Goal: Task Accomplishment & Management: Use online tool/utility

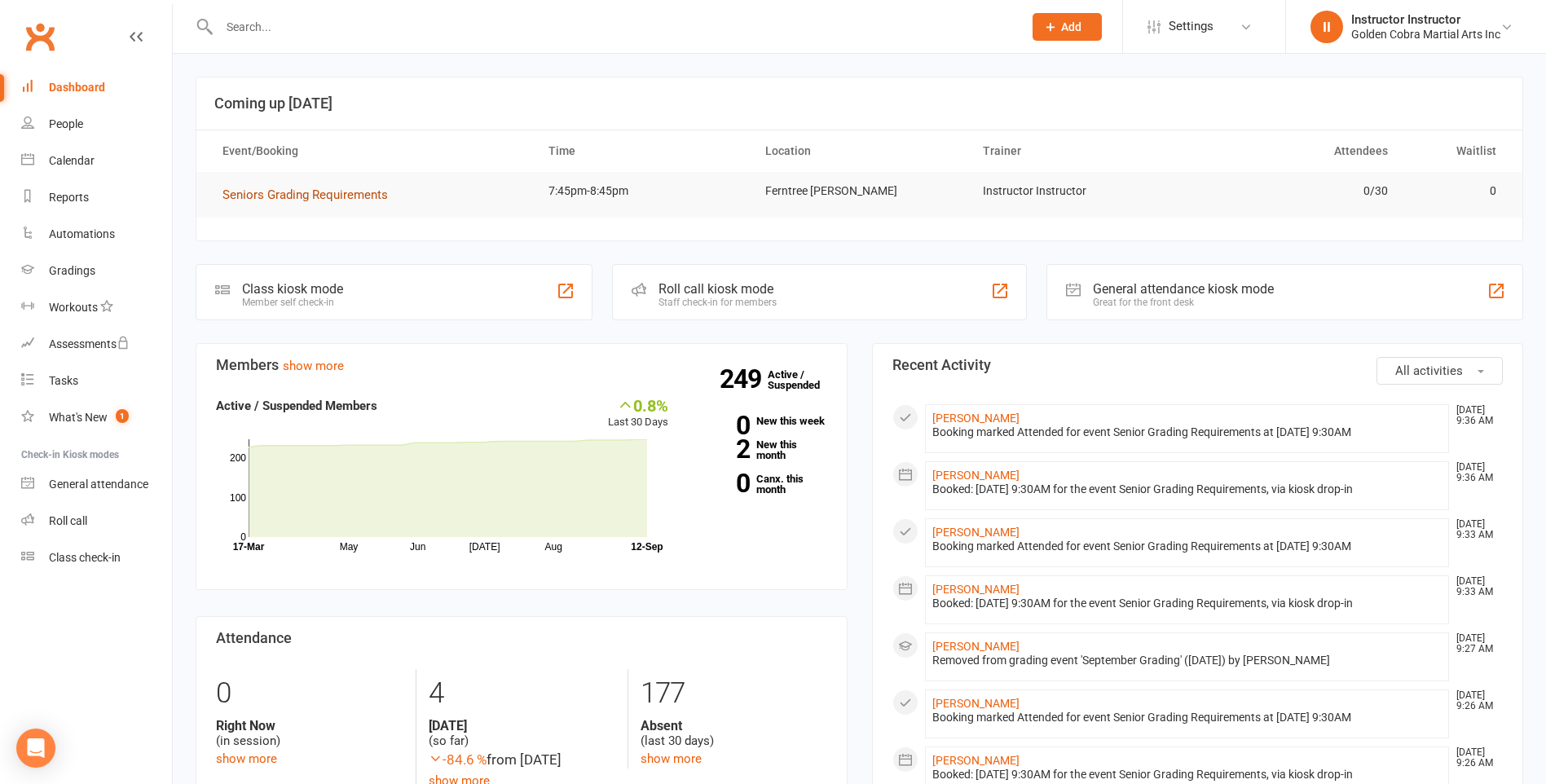
click at [328, 195] on span "Seniors Grading Requirements" at bounding box center [305, 194] width 165 height 14
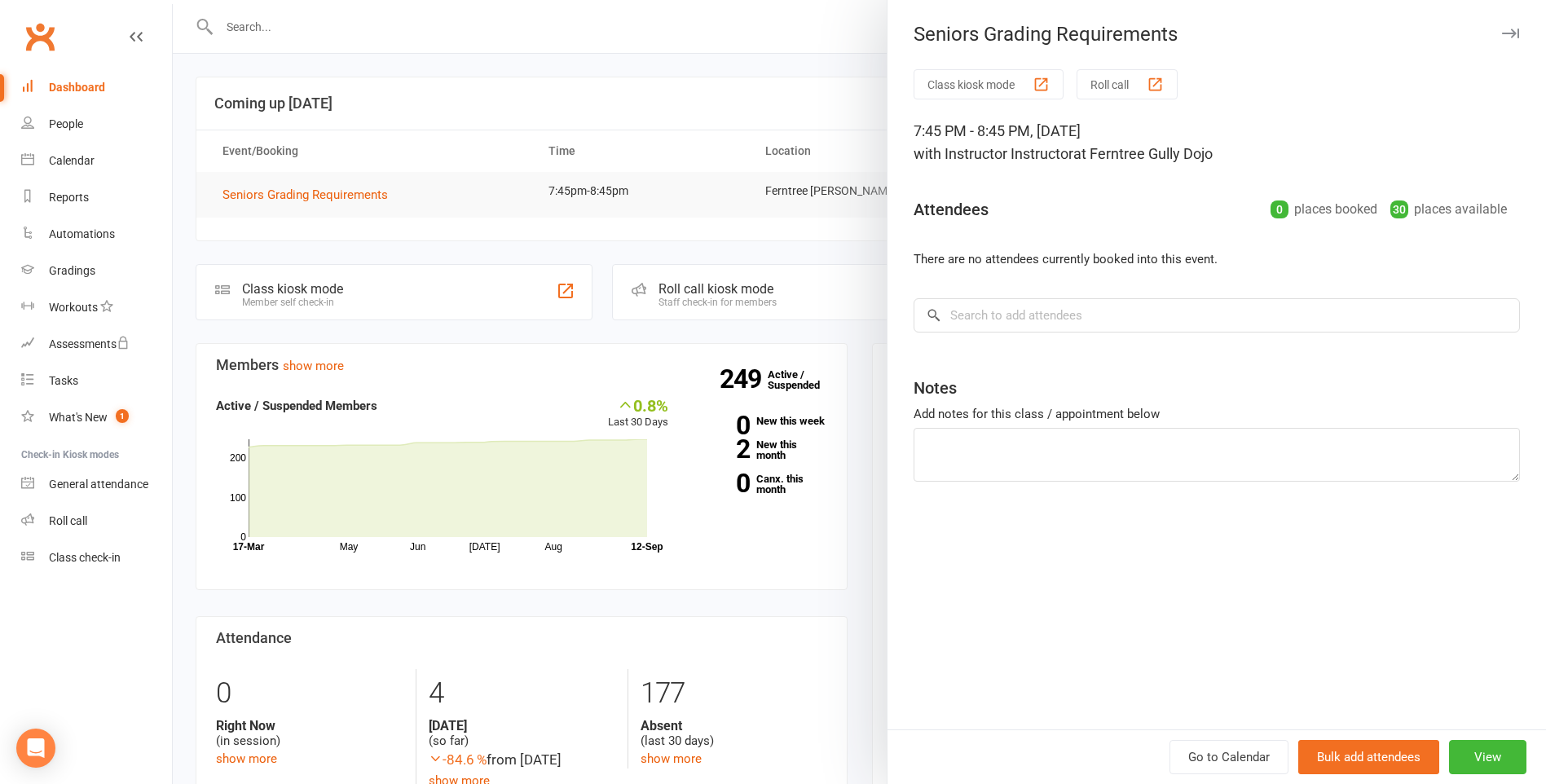
click at [953, 84] on button "Class kiosk mode" at bounding box center [988, 85] width 150 height 31
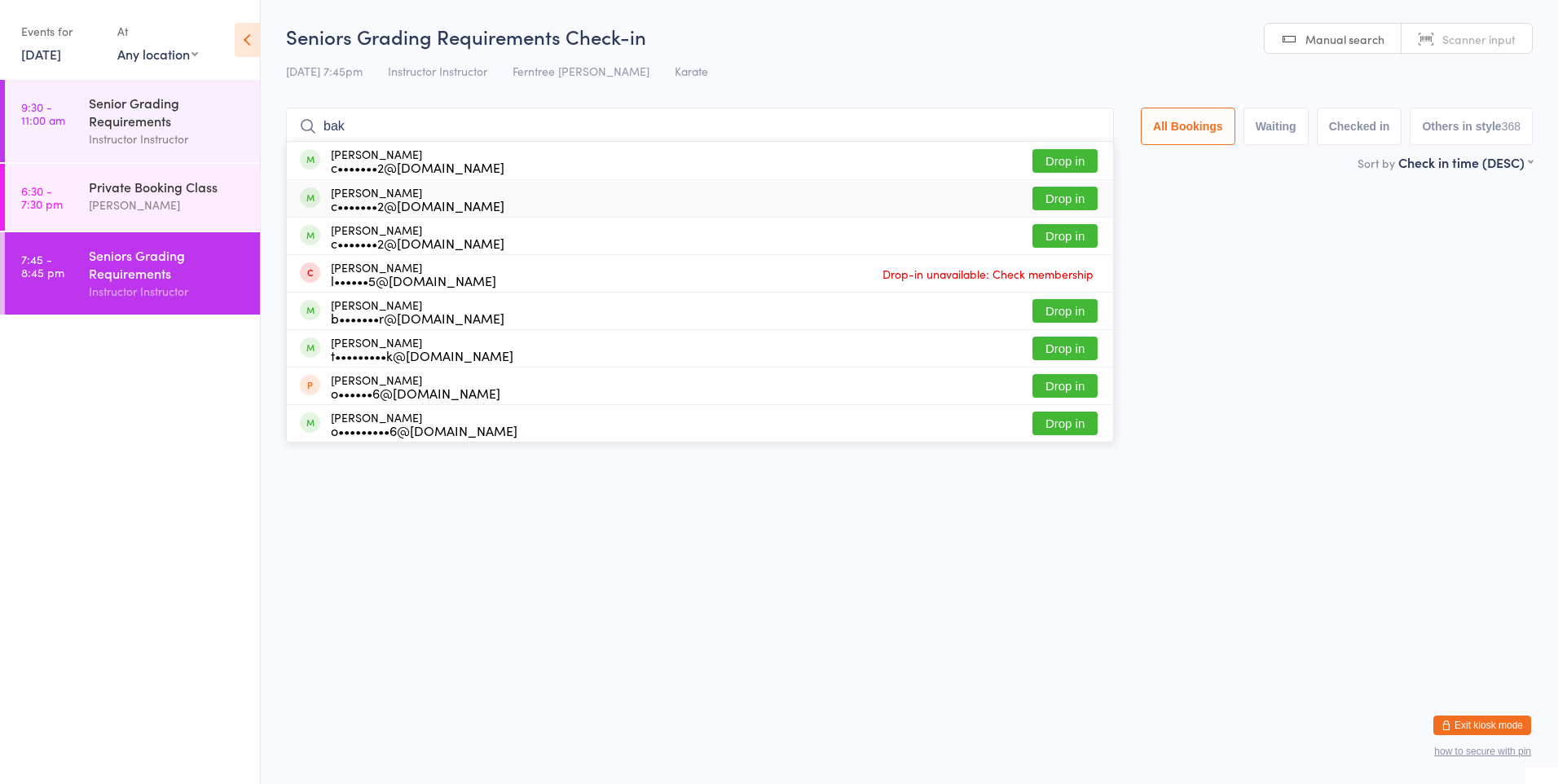
type input "bak"
click at [1083, 204] on button "Drop in" at bounding box center [1065, 199] width 65 height 24
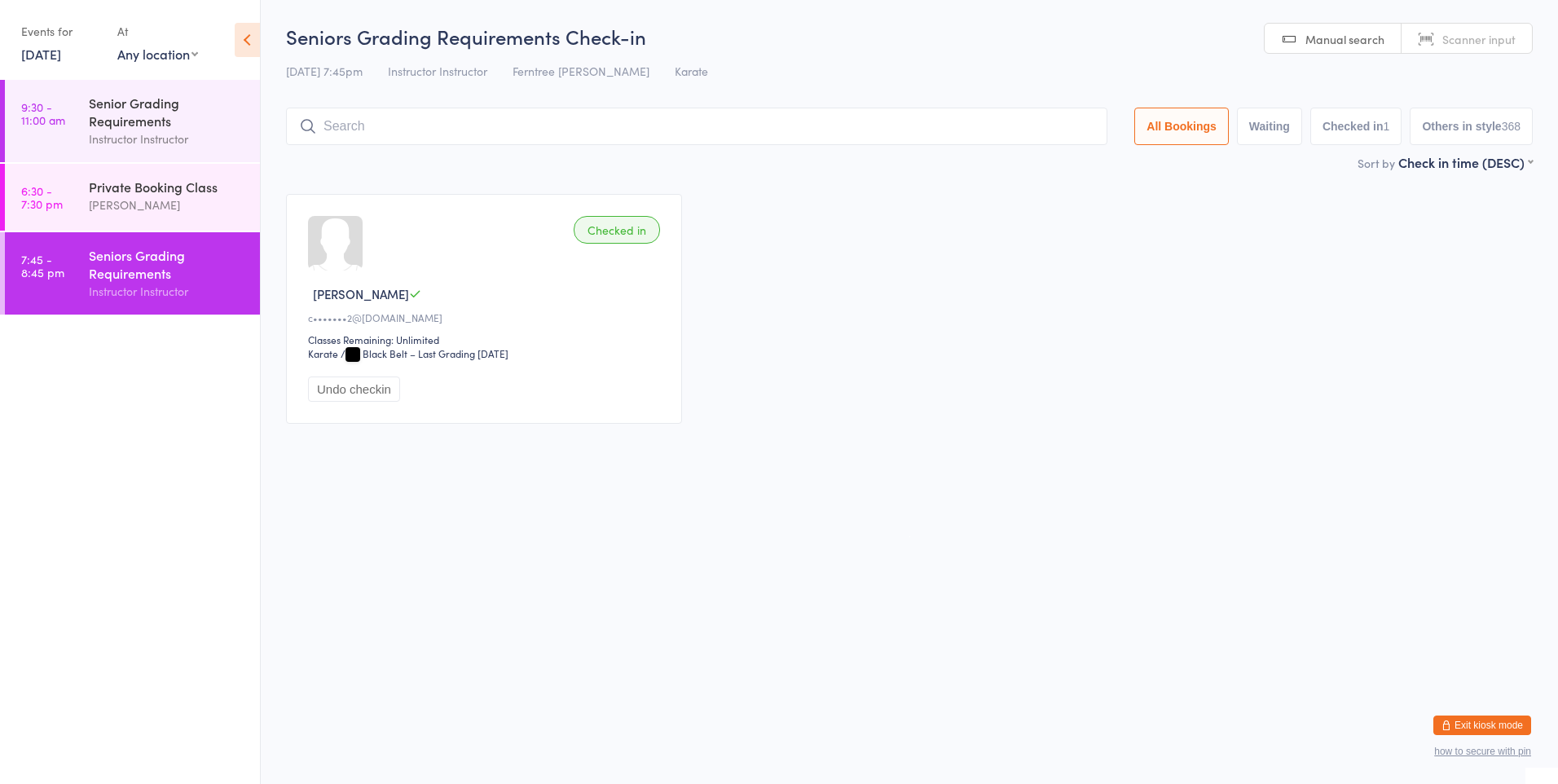
click at [328, 134] on input "search" at bounding box center [697, 126] width 821 height 37
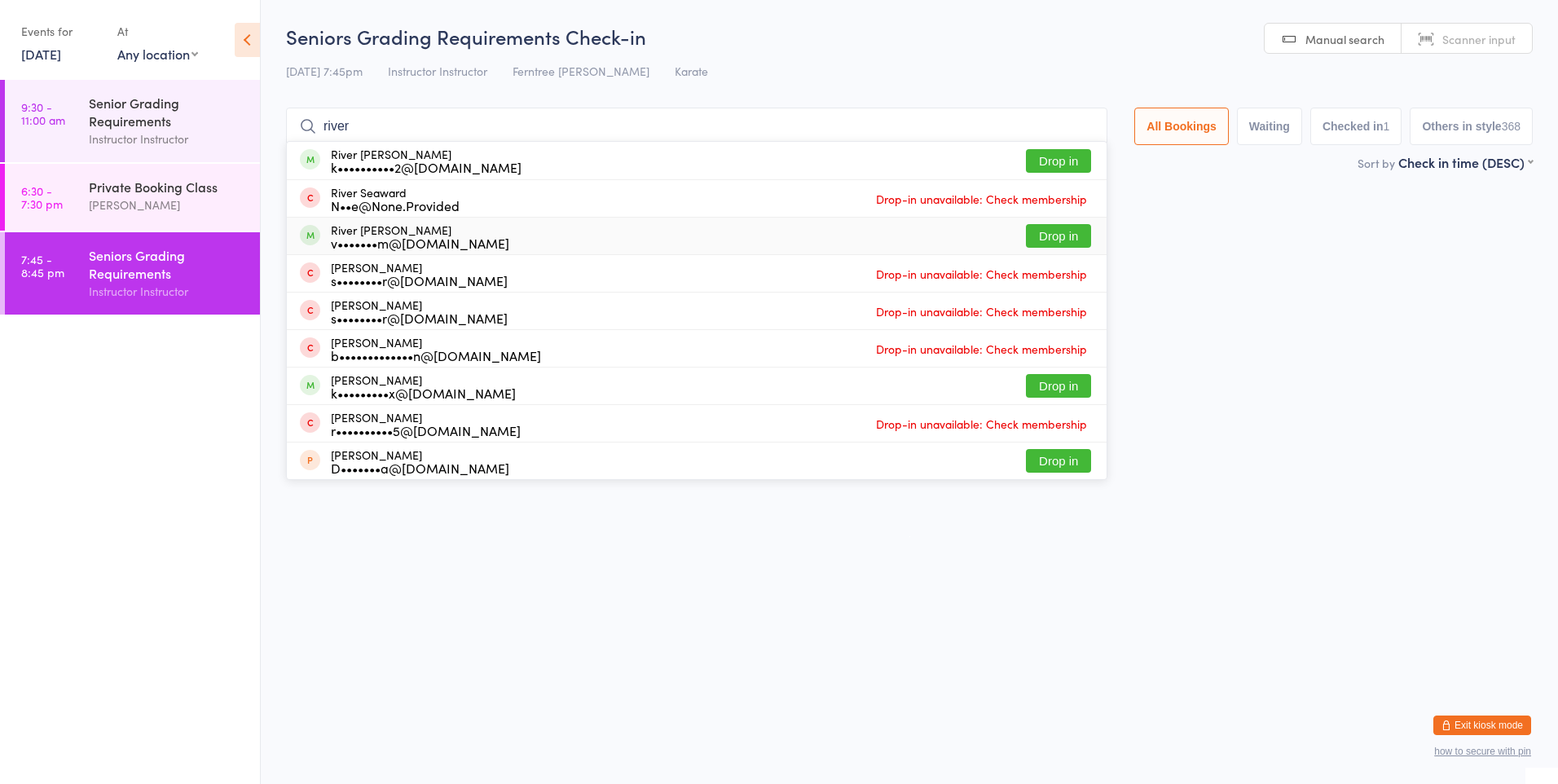
type input "river"
click at [1035, 228] on button "Drop in" at bounding box center [1058, 236] width 65 height 24
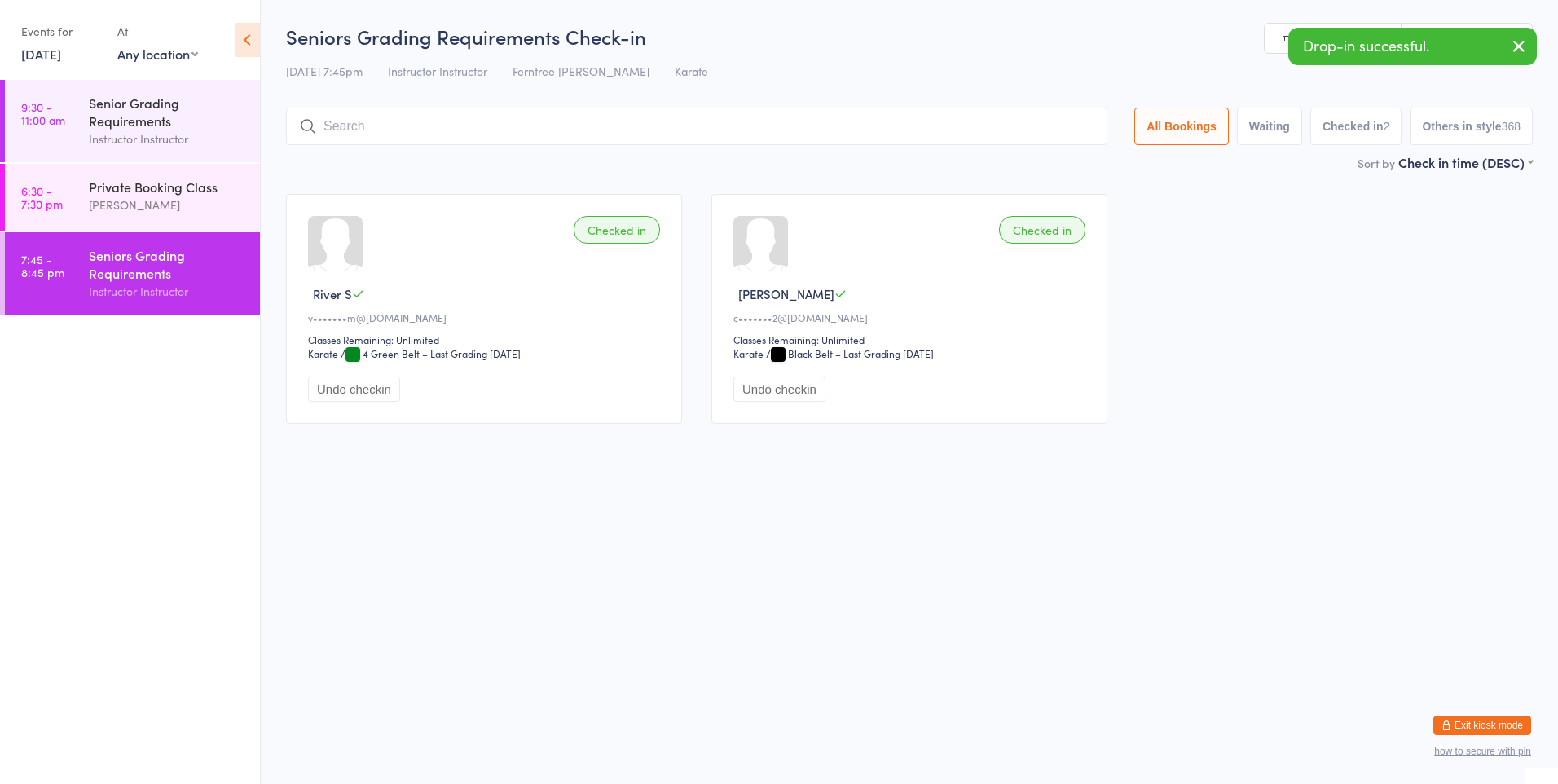
click at [350, 125] on input "search" at bounding box center [697, 126] width 821 height 37
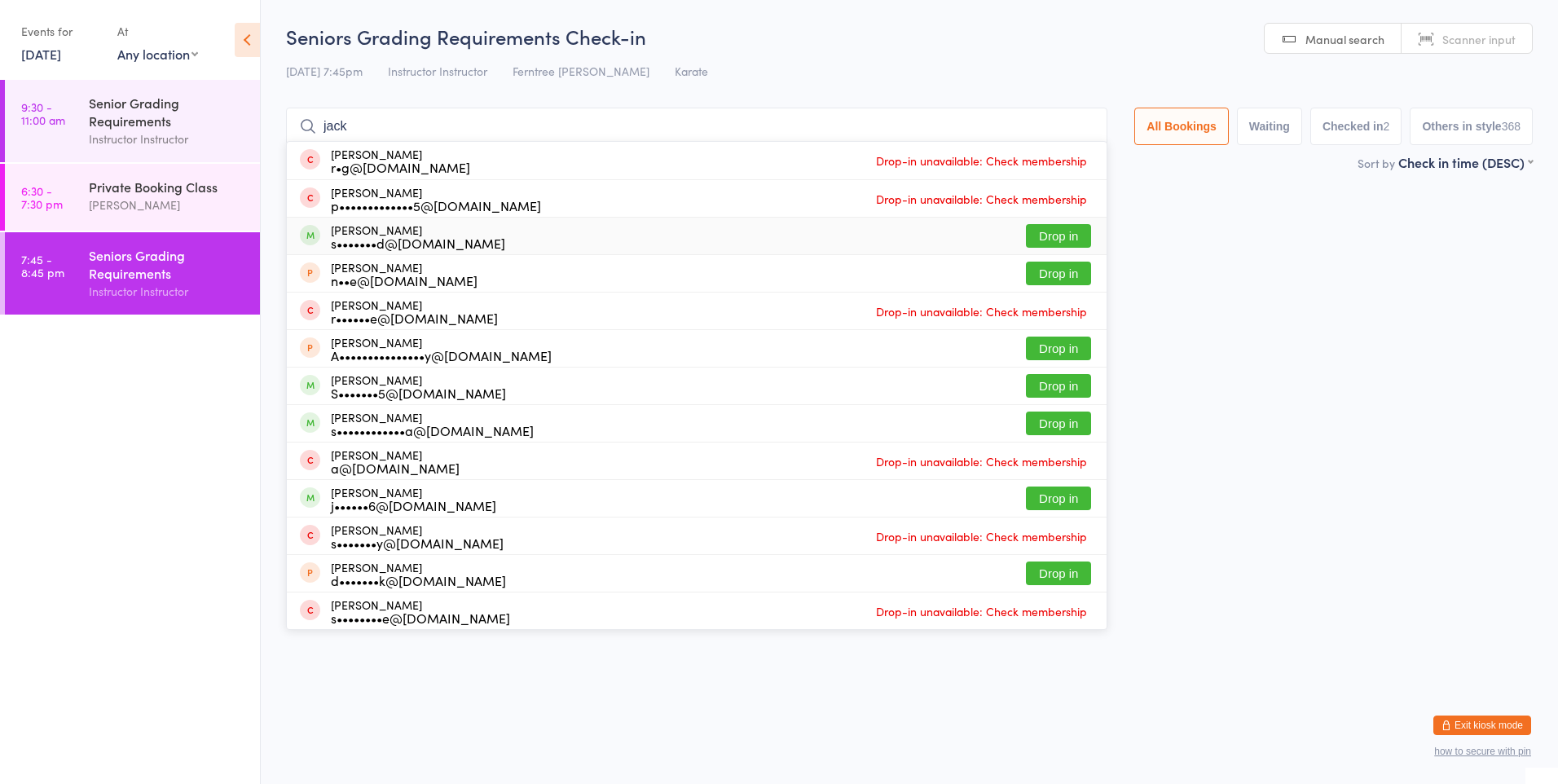
type input "jack"
click at [1045, 233] on button "Drop in" at bounding box center [1058, 236] width 65 height 24
